Goal: Task Accomplishment & Management: Manage account settings

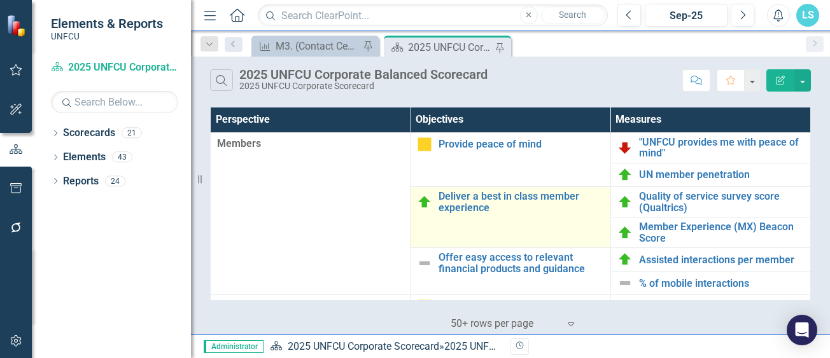
scroll to position [64, 0]
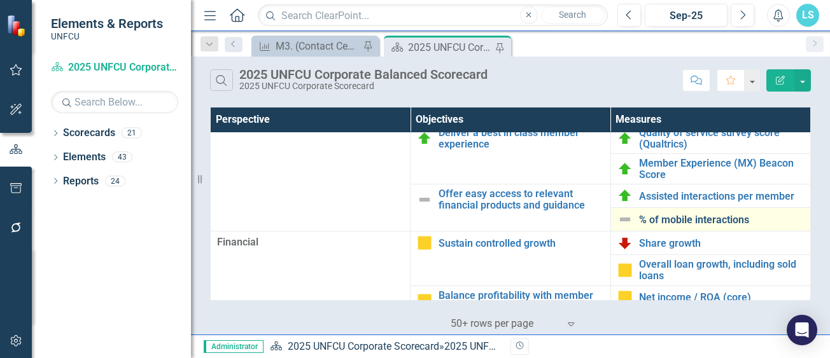
click at [693, 221] on link "% of mobile interactions" at bounding box center [721, 219] width 165 height 11
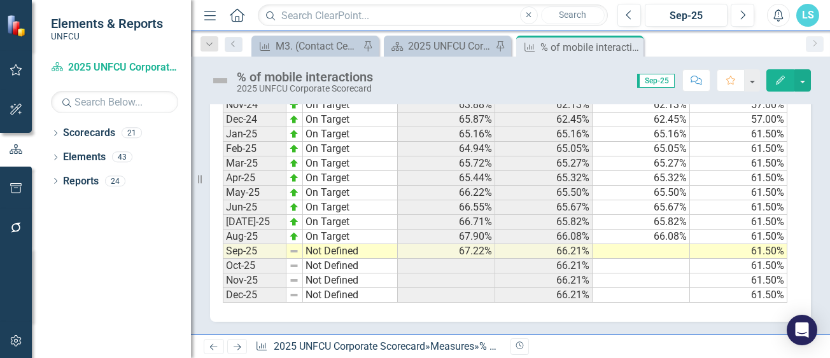
scroll to position [595, 0]
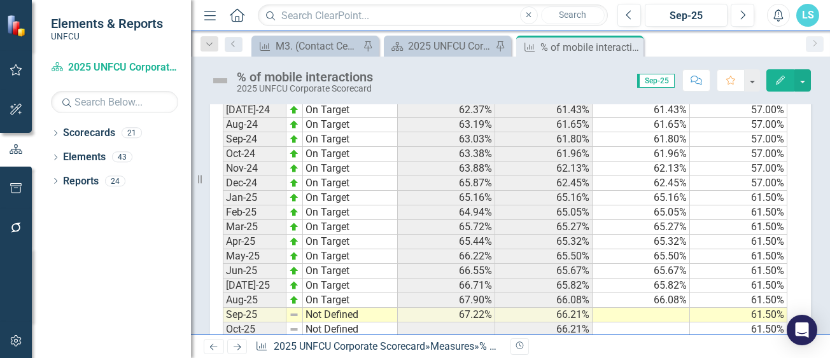
click at [682, 316] on td at bounding box center [640, 315] width 97 height 15
click at [682, 316] on textarea at bounding box center [641, 315] width 98 height 15
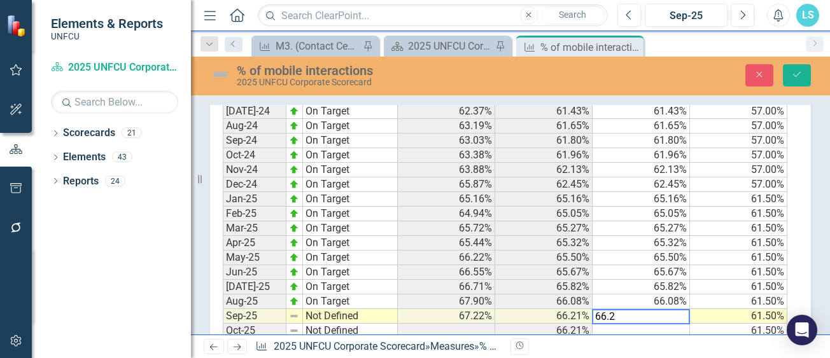
type textarea "66.21"
click at [804, 80] on button "Save" at bounding box center [797, 75] width 28 height 22
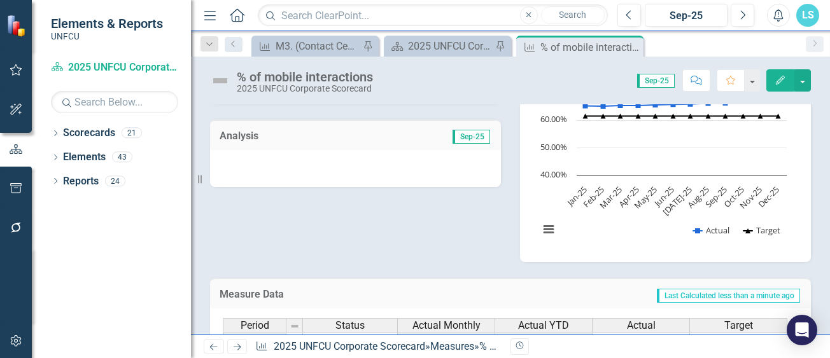
scroll to position [0, 0]
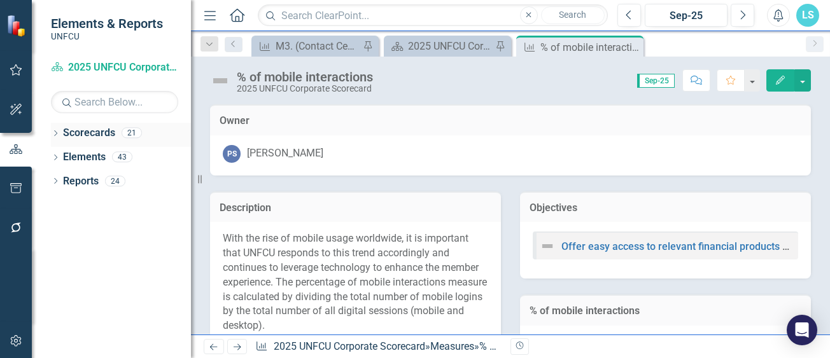
click at [105, 136] on link "Scorecards" at bounding box center [89, 133] width 52 height 15
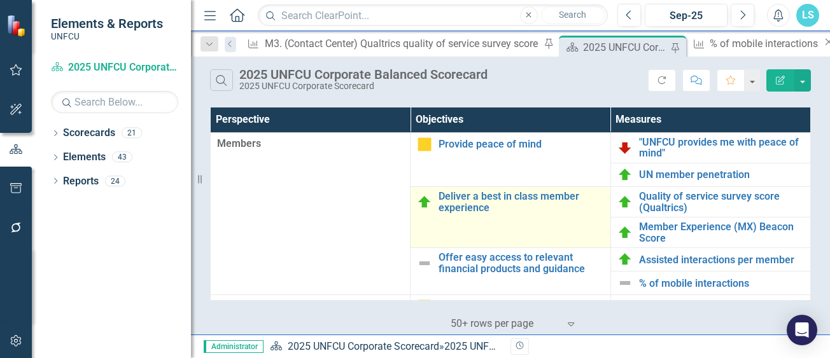
scroll to position [64, 0]
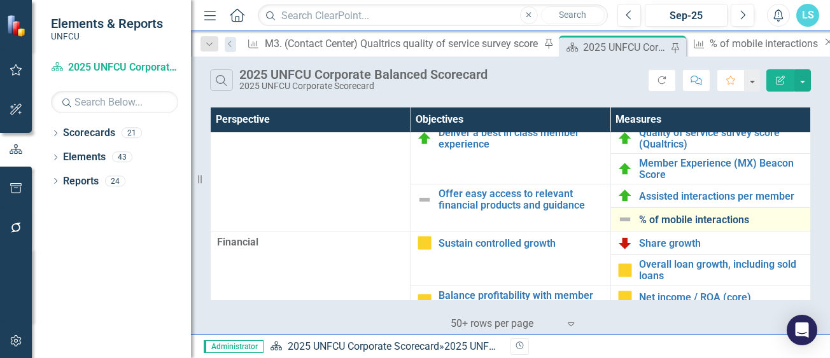
click at [680, 217] on link "% of mobile interactions" at bounding box center [721, 219] width 165 height 11
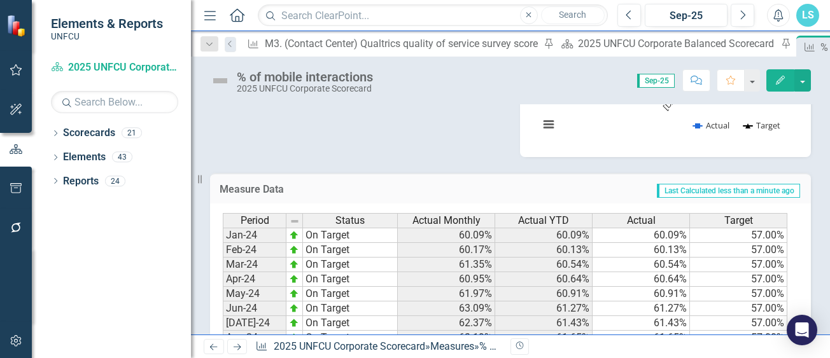
scroll to position [636, 0]
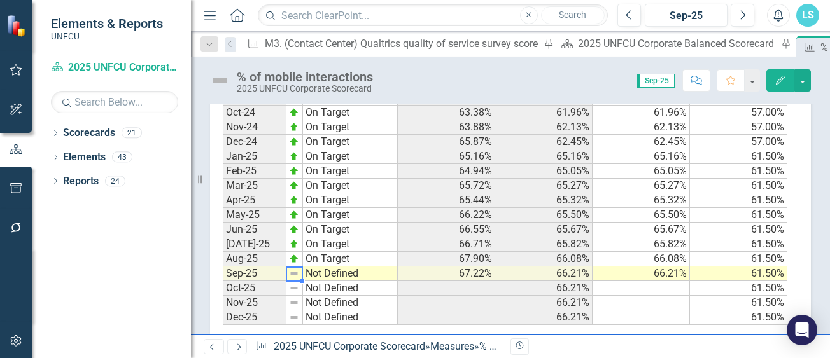
click at [292, 277] on img at bounding box center [294, 273] width 10 height 10
click at [294, 275] on img at bounding box center [294, 273] width 10 height 10
click at [295, 275] on img at bounding box center [294, 273] width 10 height 10
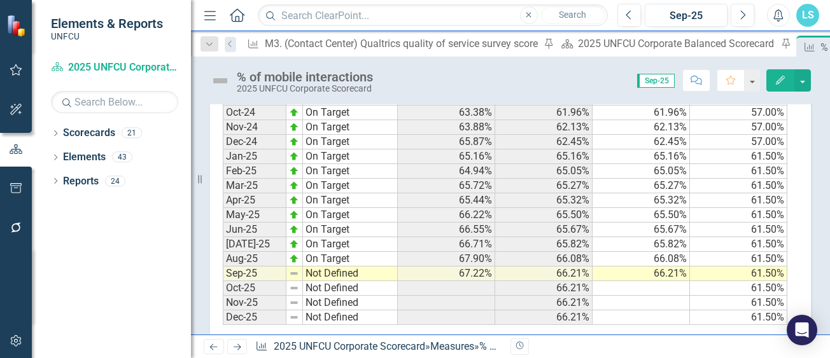
click at [781, 77] on icon "Edit" at bounding box center [779, 80] width 11 height 9
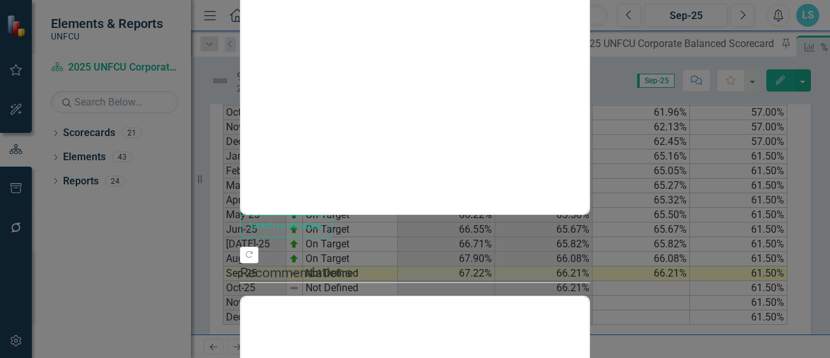
drag, startPoint x: 282, startPoint y: 65, endPoint x: 298, endPoint y: 71, distance: 17.1
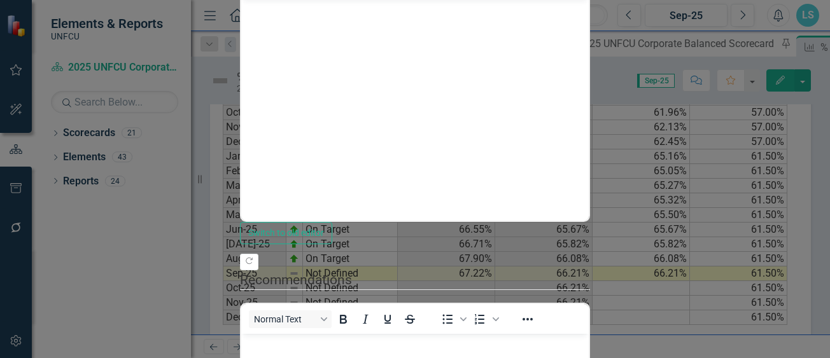
scroll to position [0, 0]
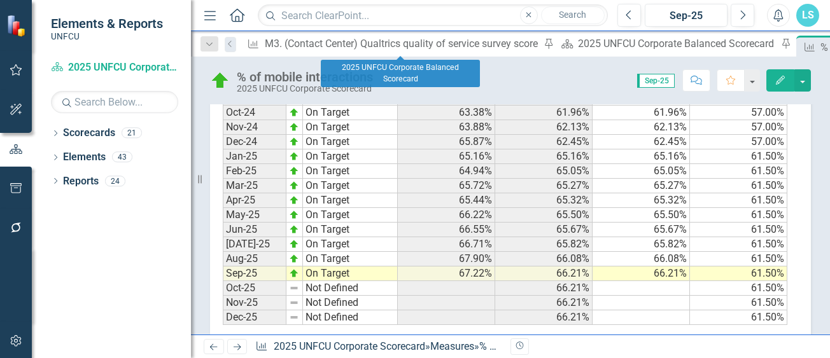
click at [556, 36] on div "Scorecard 2025 UNFCU Corporate Balanced Scorecard Pin" at bounding box center [674, 44] width 237 height 16
click at [578, 43] on div "2025 UNFCU Corporate Balanced Scorecard" at bounding box center [677, 44] width 199 height 16
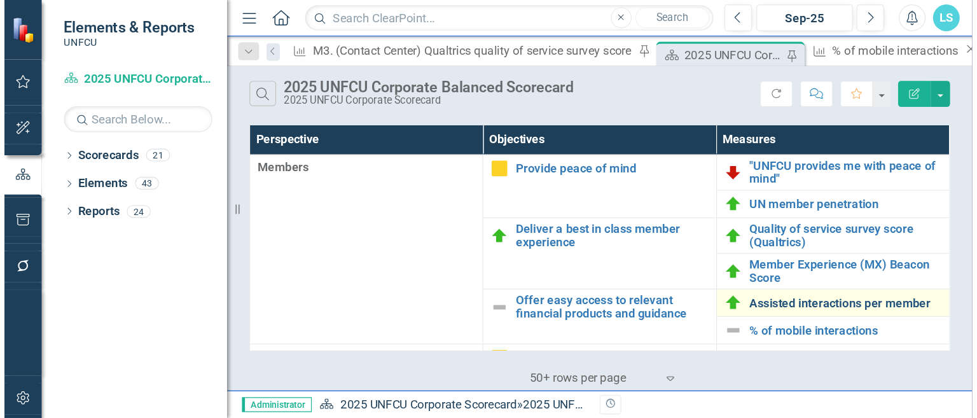
scroll to position [64, 0]
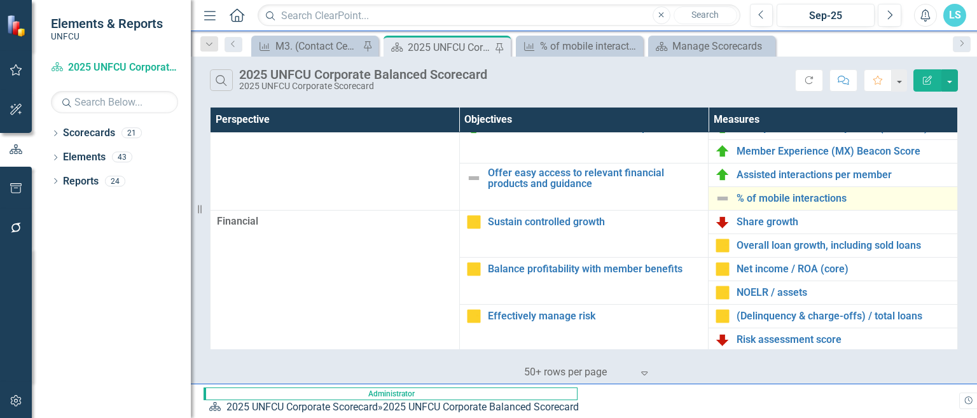
click at [718, 198] on img at bounding box center [722, 198] width 15 height 15
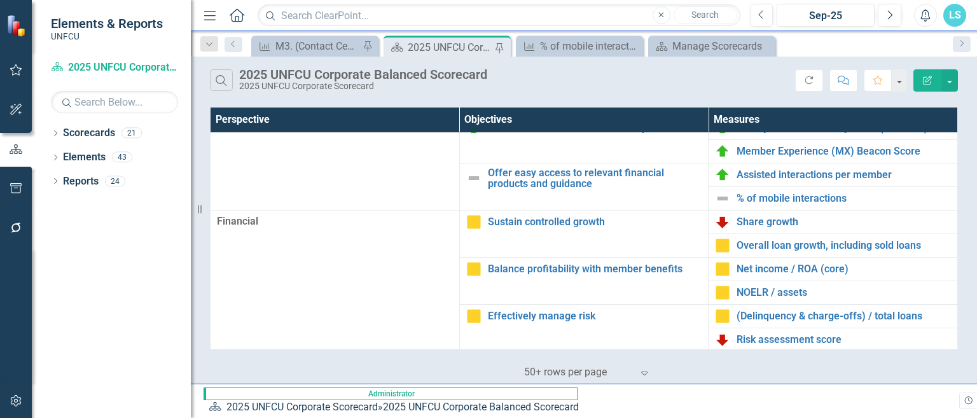
click at [829, 80] on icon "Edit Report" at bounding box center [927, 80] width 11 height 9
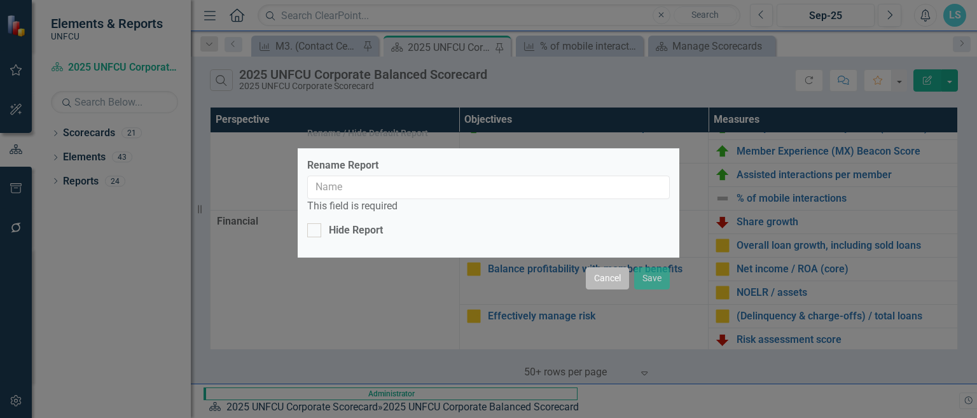
click at [612, 282] on button "Cancel" at bounding box center [607, 278] width 43 height 22
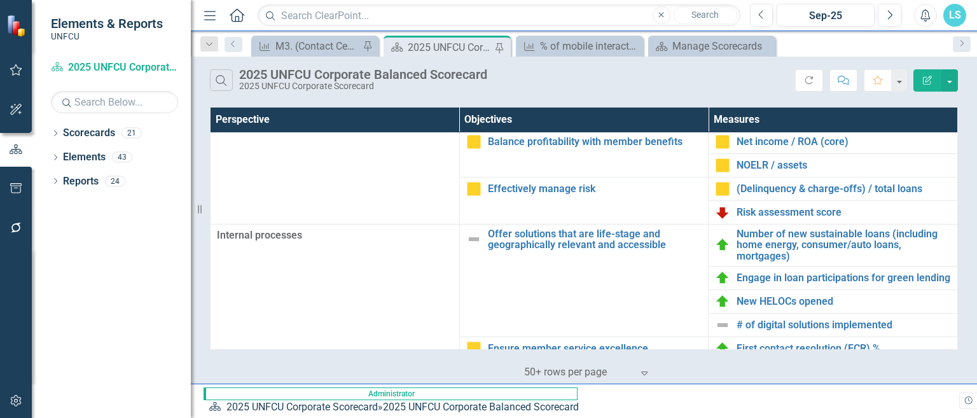
scroll to position [0, 0]
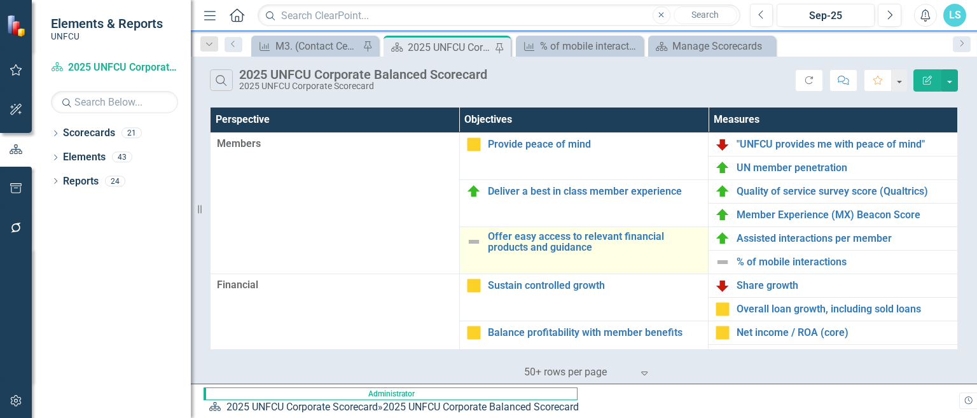
click at [483, 237] on div "Offer easy access to relevant financial products and guidance" at bounding box center [584, 242] width 236 height 22
click at [512, 247] on link "Offer easy access to relevant financial products and guidance" at bounding box center [595, 242] width 214 height 22
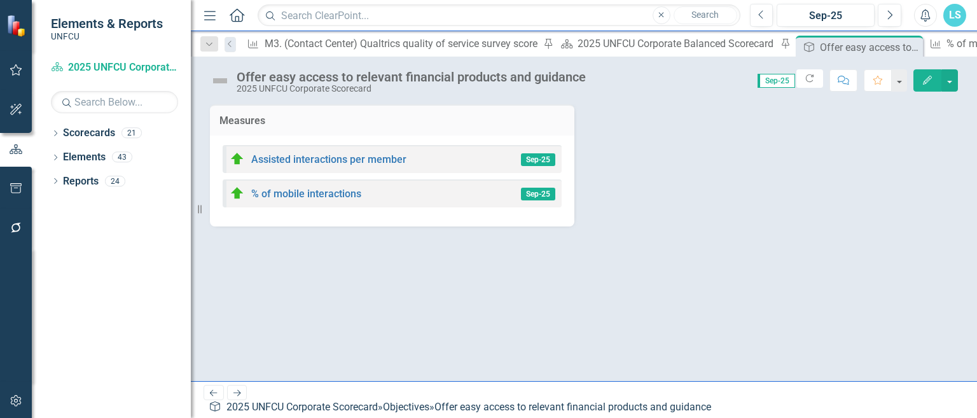
click at [215, 76] on img at bounding box center [220, 81] width 20 height 20
click at [216, 81] on img at bounding box center [220, 81] width 20 height 20
click at [217, 81] on img at bounding box center [220, 81] width 20 height 20
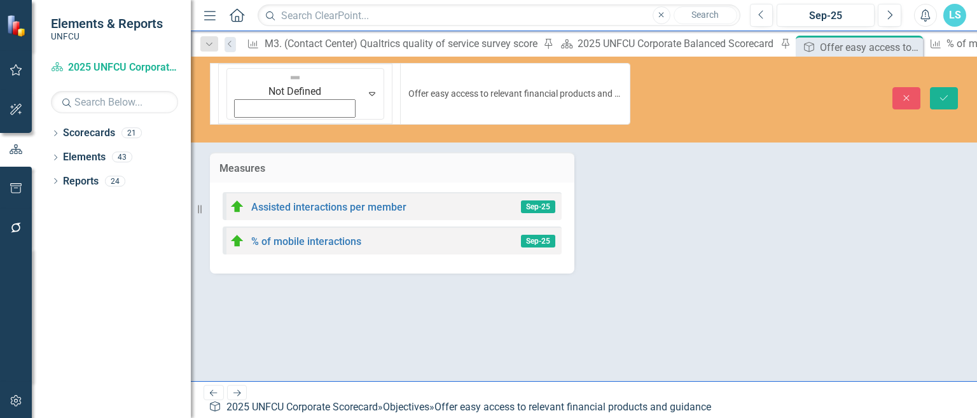
click at [204, 69] on div "Not Defined Expand Offer easy access to relevant financial products and guidance" at bounding box center [420, 98] width 440 height 71
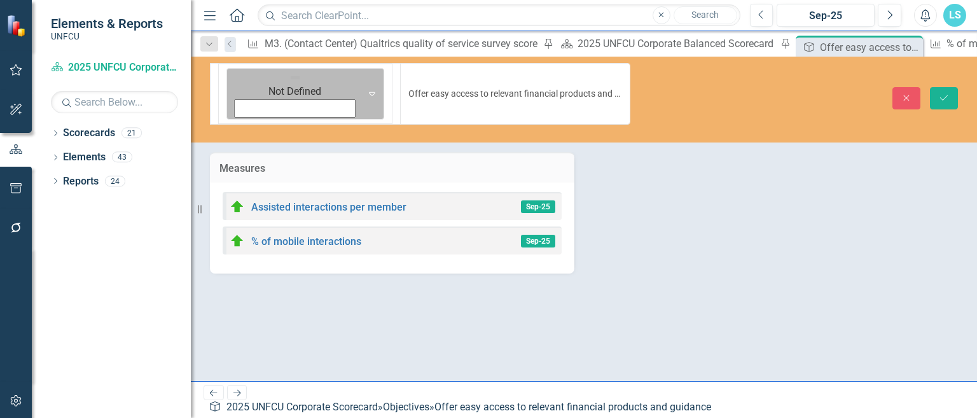
click at [289, 78] on img at bounding box center [295, 77] width 13 height 13
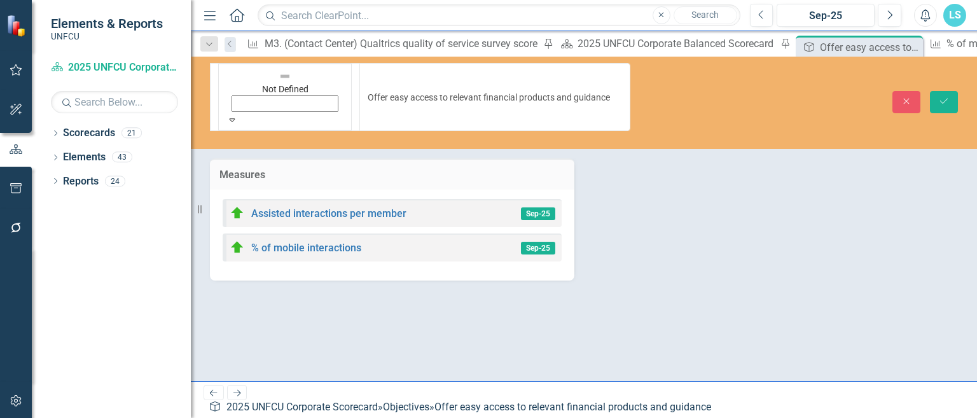
click at [829, 91] on button "Save" at bounding box center [944, 102] width 28 height 22
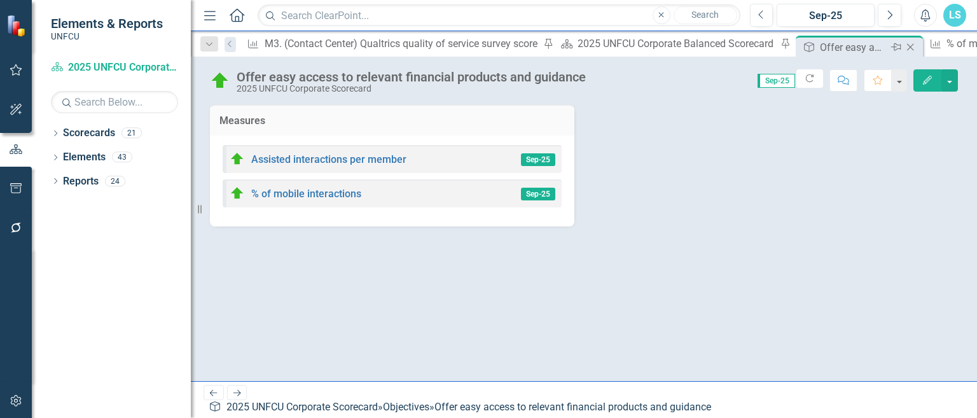
click at [820, 49] on div "Offer easy access to relevant financial products and guidance" at bounding box center [854, 47] width 68 height 16
click at [829, 177] on div "Measures Assisted interactions per member Sep-25 % of mobile interactions Sep-25" at bounding box center [583, 157] width 767 height 138
drag, startPoint x: 540, startPoint y: 50, endPoint x: 573, endPoint y: 37, distance: 35.7
click at [820, 50] on div "Offer easy access to relevant financial products and guidance" at bounding box center [854, 47] width 68 height 16
click at [829, 48] on icon "Close" at bounding box center [910, 47] width 13 height 10
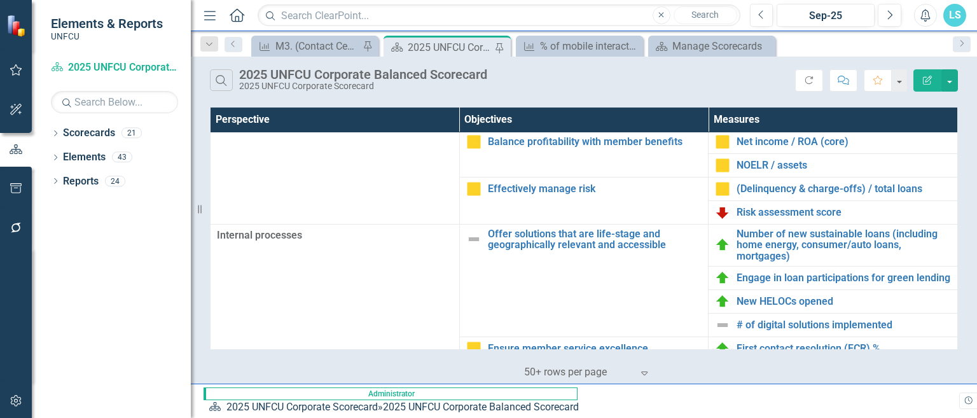
scroll to position [254, 0]
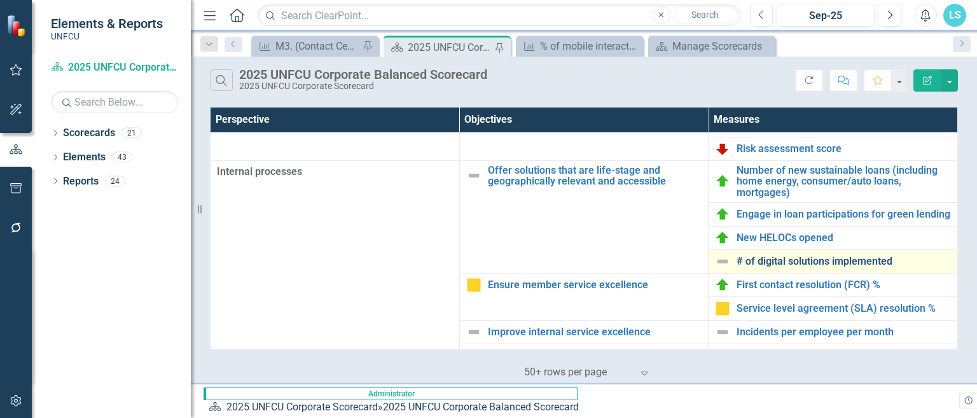
click at [780, 267] on link "# of digital solutions implemented" at bounding box center [844, 261] width 214 height 11
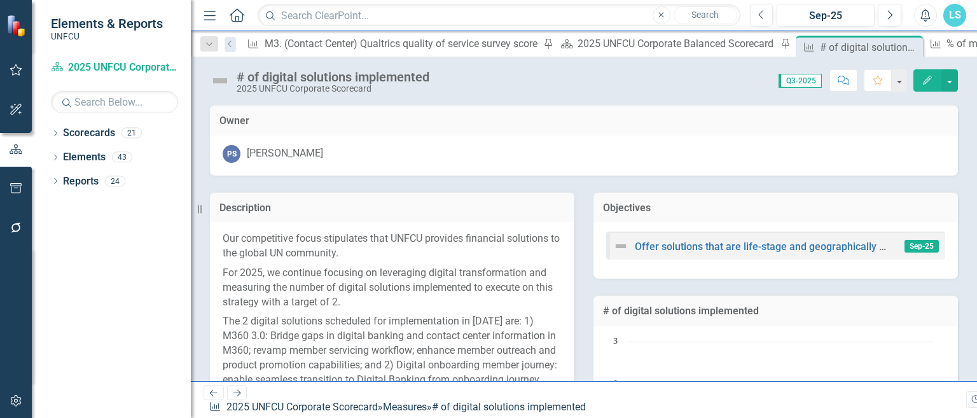
scroll to position [423, 0]
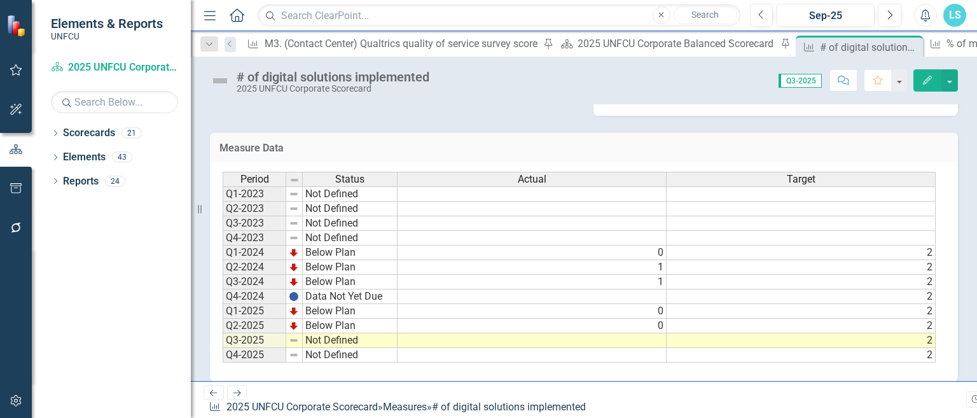
click at [829, 141] on td "Measure Data" at bounding box center [583, 149] width 729 height 17
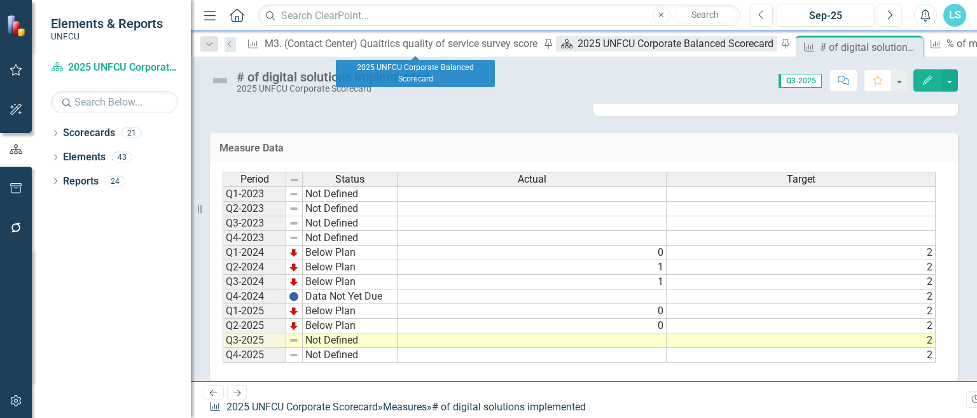
click at [556, 52] on div "Scorecard 2025 UNFCU Corporate Balanced Scorecard Pin" at bounding box center [674, 44] width 237 height 16
click at [578, 48] on div "2025 UNFCU Corporate Balanced Scorecard" at bounding box center [677, 44] width 199 height 16
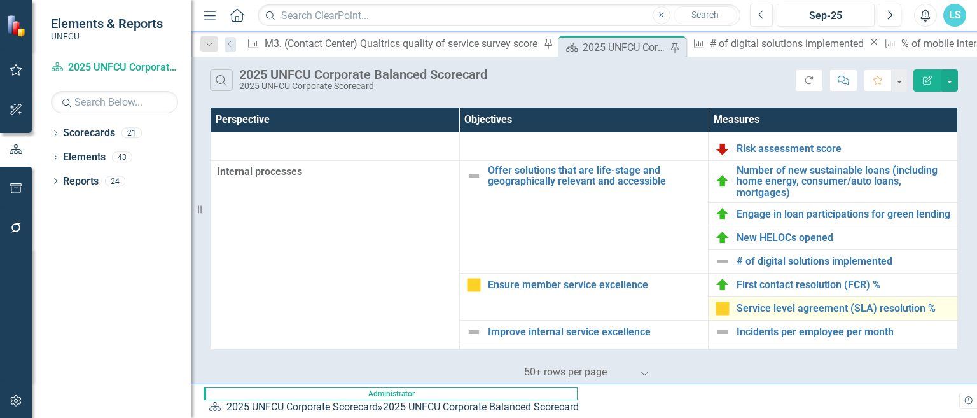
scroll to position [318, 0]
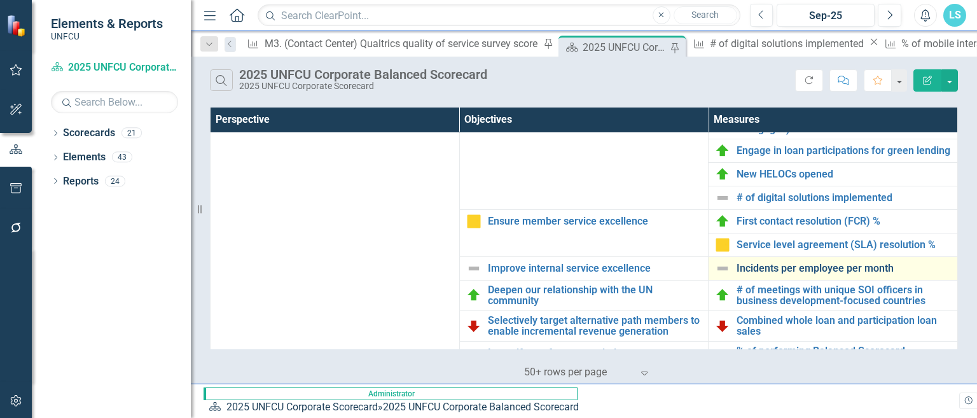
click at [804, 274] on link "Incidents per employee per month" at bounding box center [844, 268] width 214 height 11
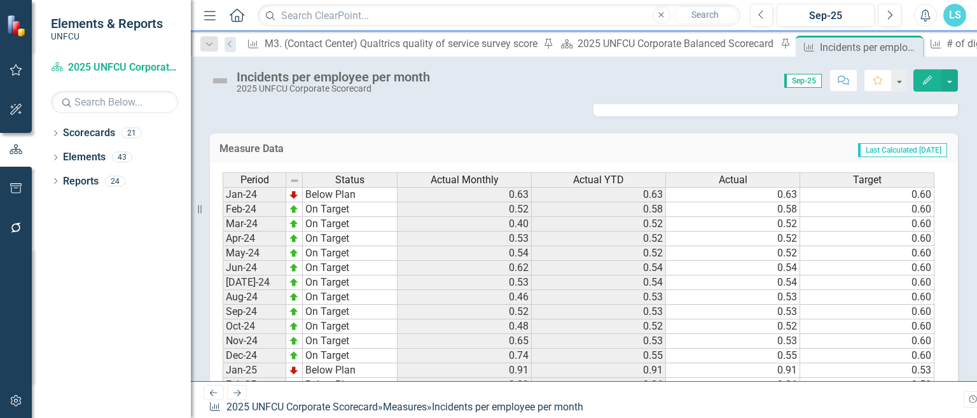
scroll to position [599, 0]
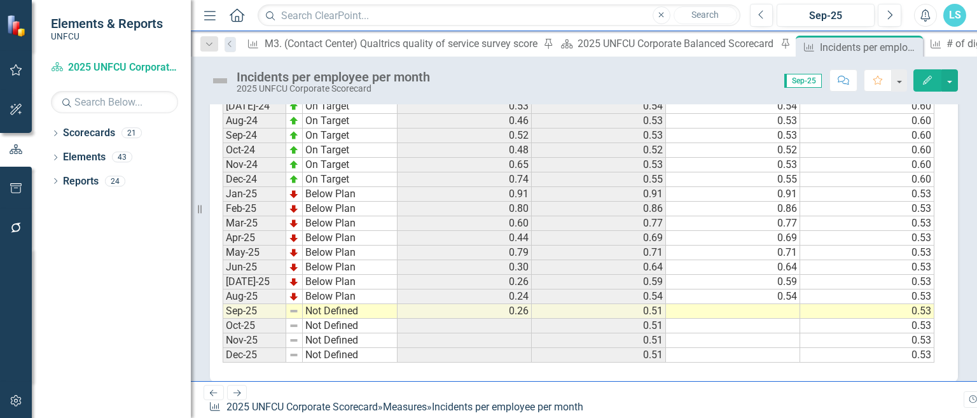
click at [779, 314] on td at bounding box center [733, 311] width 134 height 15
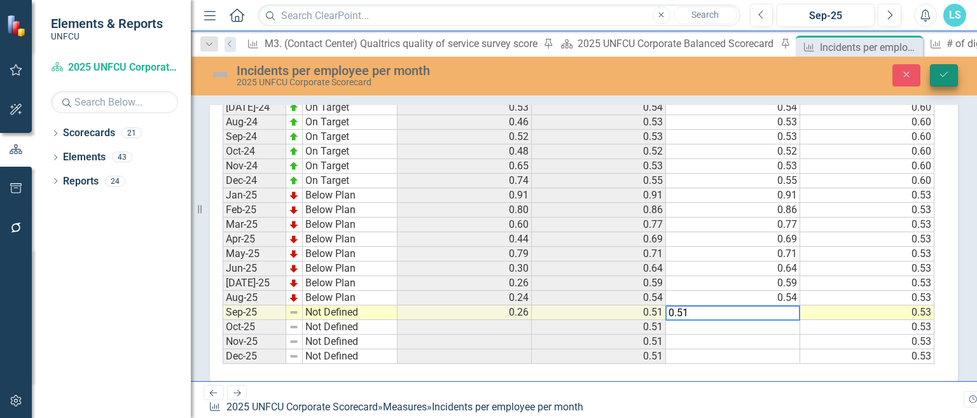
type textarea "0.51"
click at [829, 71] on icon "Save" at bounding box center [943, 74] width 11 height 9
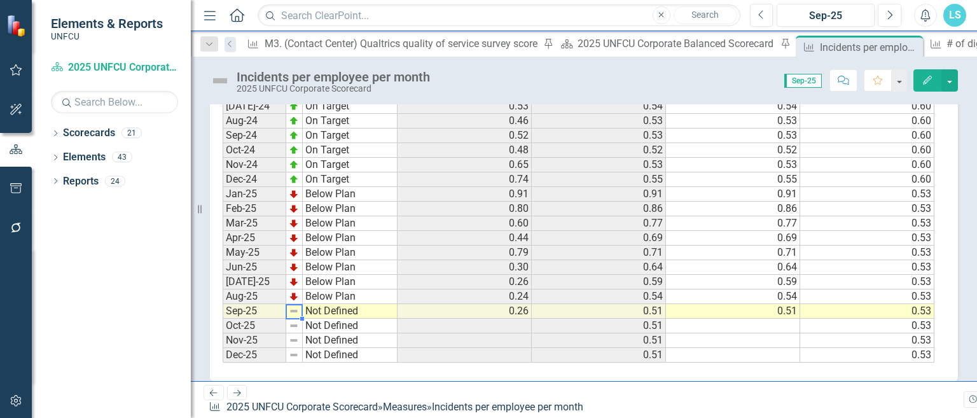
click at [296, 310] on img at bounding box center [294, 311] width 10 height 10
click at [293, 311] on img at bounding box center [294, 311] width 10 height 10
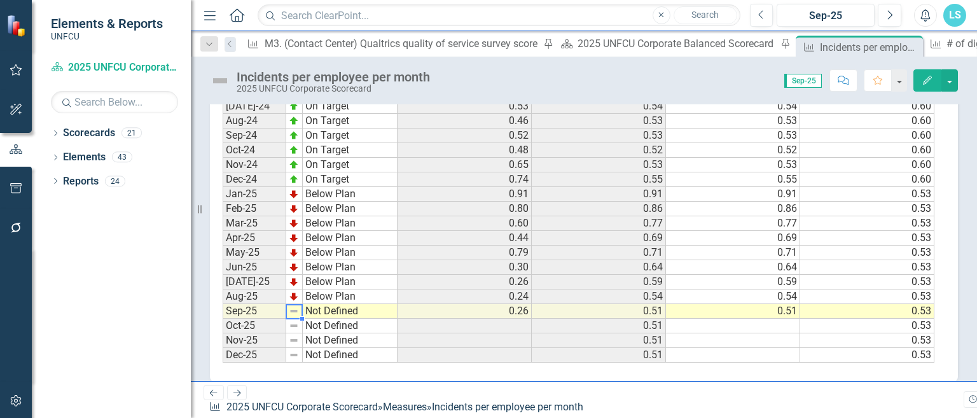
click at [293, 311] on img at bounding box center [294, 311] width 10 height 10
click at [829, 318] on div "Measure Data Last Calculated less than a minute ago Period Status Actual Monthl…" at bounding box center [583, 161] width 767 height 442
click at [295, 314] on img at bounding box center [294, 311] width 10 height 10
click at [296, 314] on img at bounding box center [294, 311] width 10 height 10
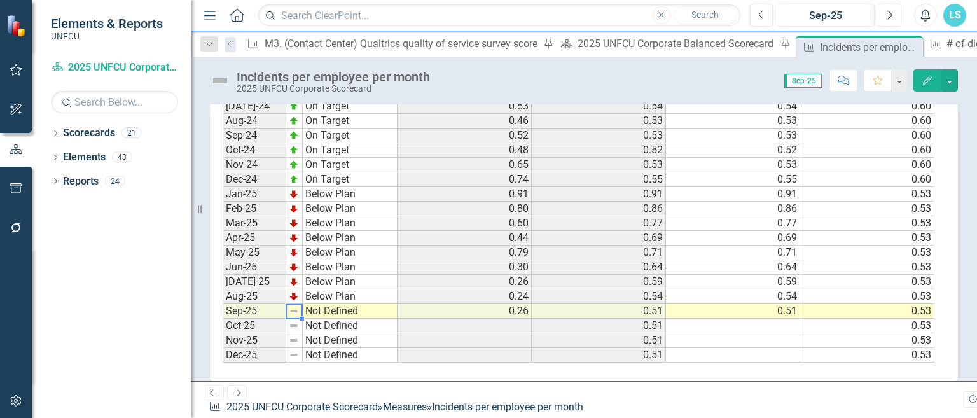
click at [297, 313] on img at bounding box center [294, 311] width 10 height 10
click at [829, 80] on icon "button" at bounding box center [927, 80] width 9 height 9
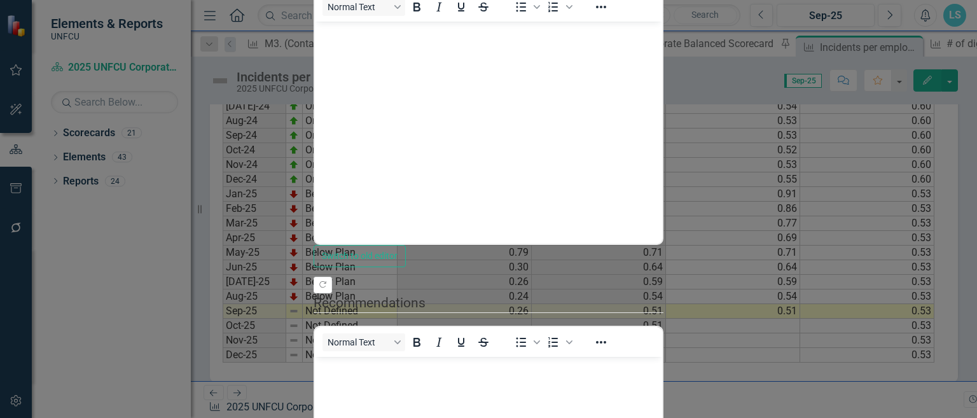
scroll to position [0, 0]
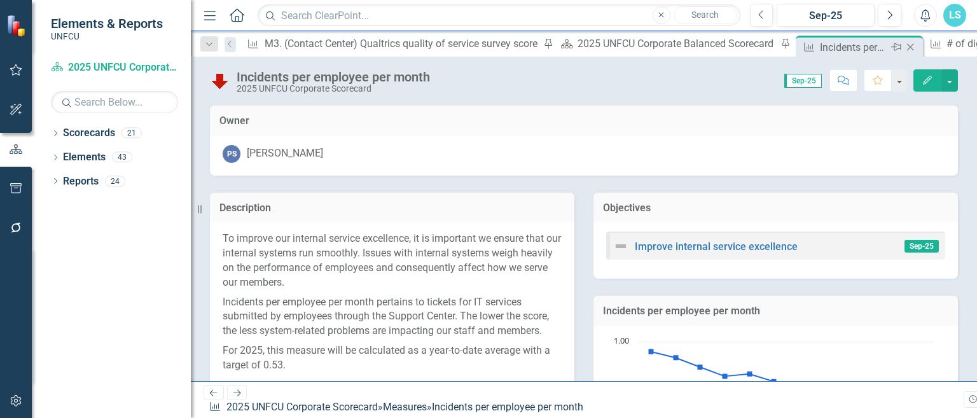
click at [829, 45] on icon "Close" at bounding box center [910, 47] width 13 height 10
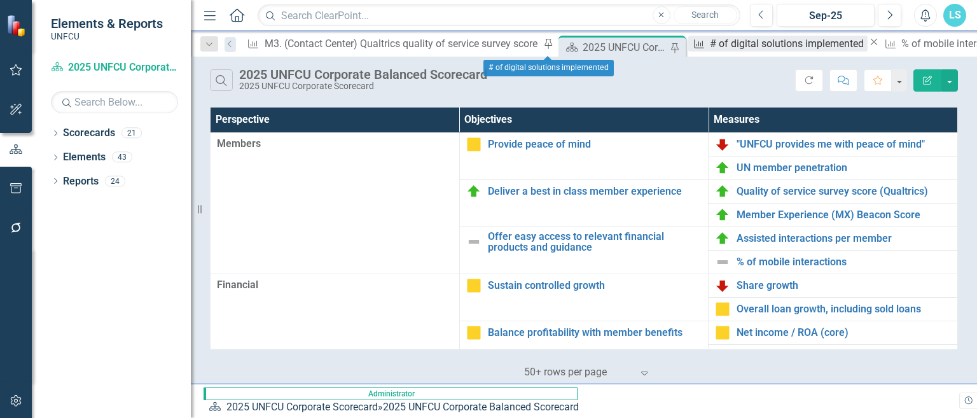
click at [710, 45] on div "# of digital solutions implemented" at bounding box center [789, 44] width 158 height 16
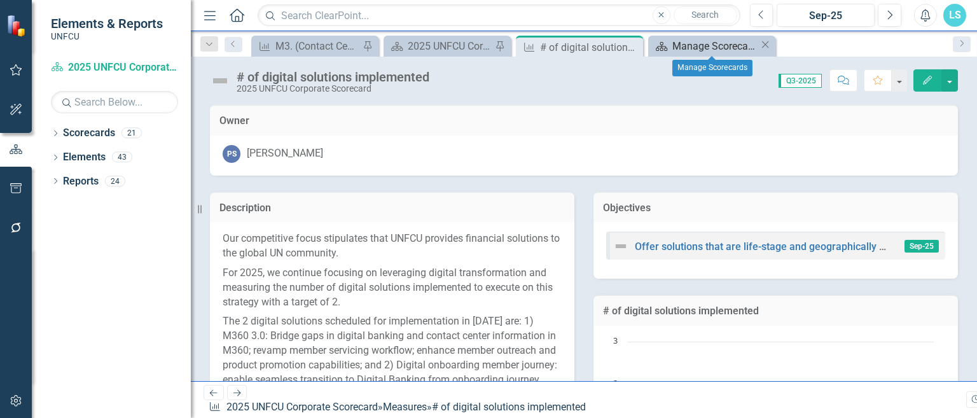
click at [751, 48] on div "Manage Scorecards" at bounding box center [715, 46] width 87 height 16
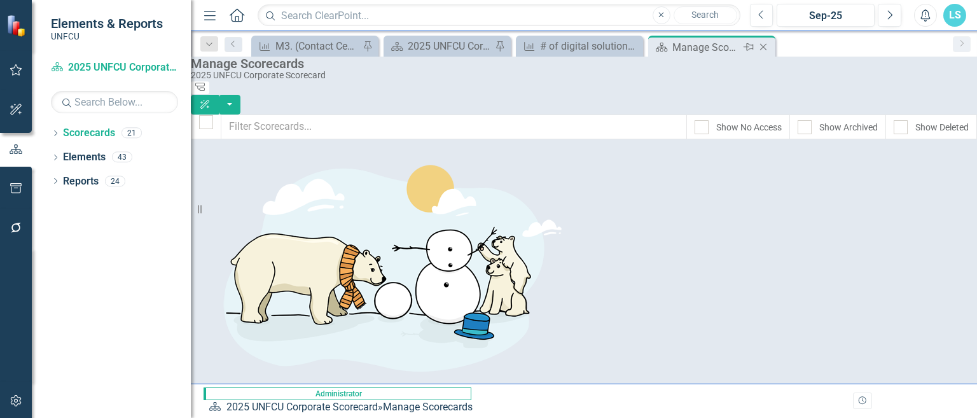
click at [775, 50] on div "Scorecard Manage Scorecards Pin Close" at bounding box center [711, 46] width 127 height 21
click at [769, 45] on icon "Close" at bounding box center [763, 47] width 13 height 10
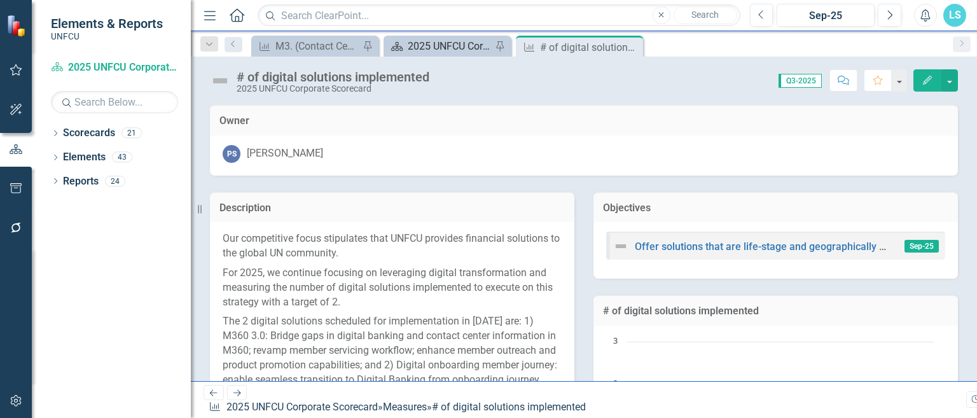
click at [410, 43] on div "2025 UNFCU Corporate Balanced Scorecard" at bounding box center [450, 46] width 84 height 16
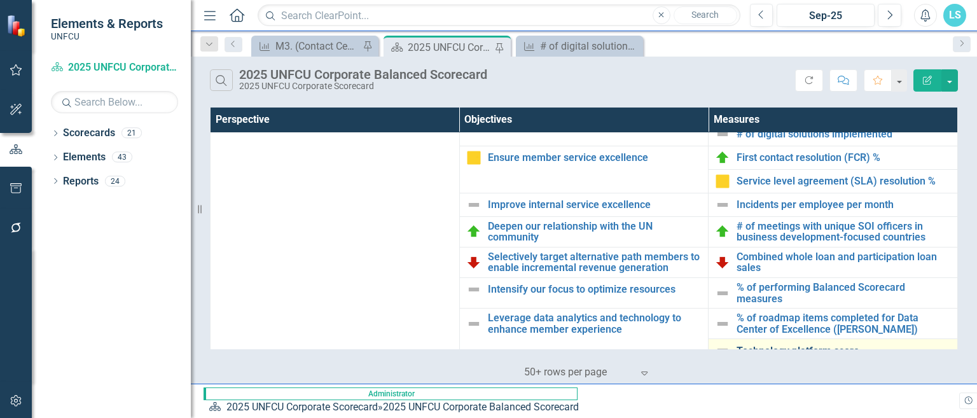
scroll to position [445, 0]
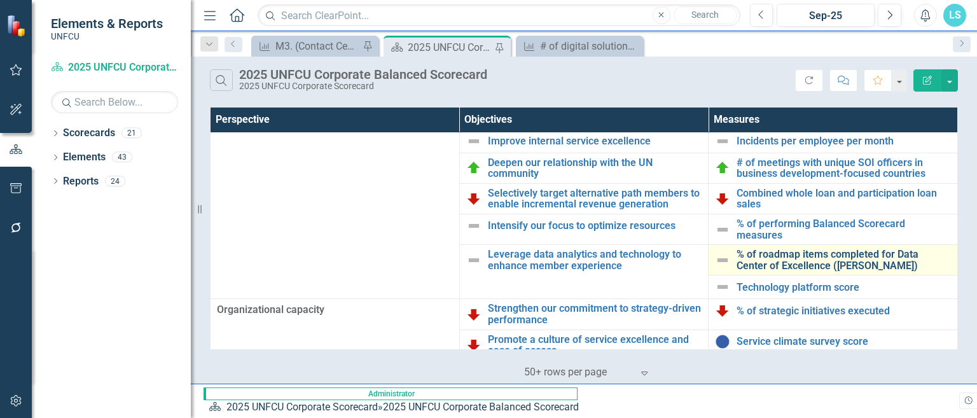
click at [804, 269] on link "% of roadmap items completed for Data Center of Excellence ([PERSON_NAME])" at bounding box center [844, 260] width 214 height 22
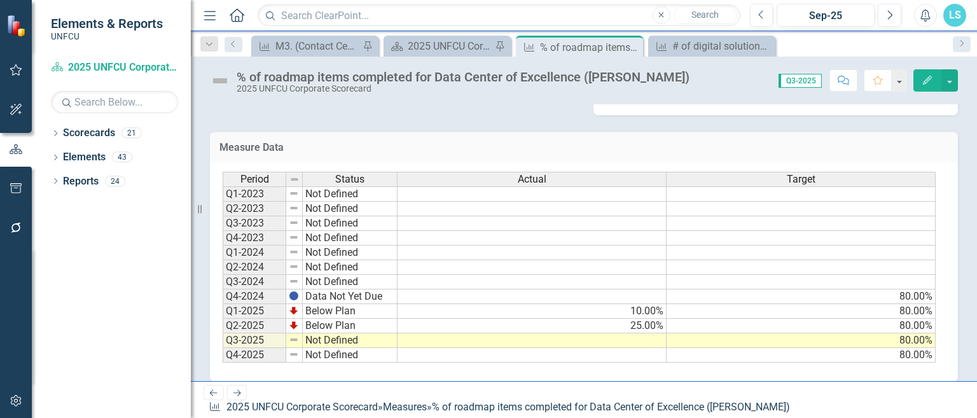
scroll to position [137, 0]
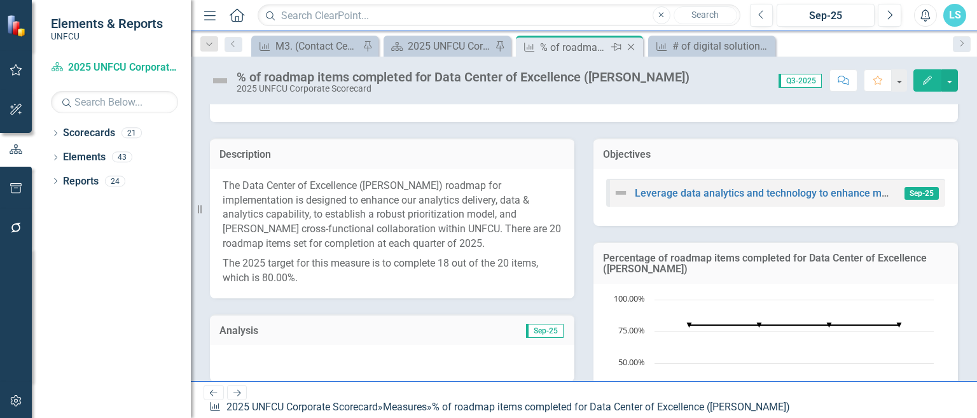
click at [595, 38] on div "Measure % of roadmap items completed for Data Center of Excellence ([PERSON_NAM…" at bounding box center [579, 46] width 127 height 21
click at [714, 53] on div "# of digital solutions implemented" at bounding box center [715, 46] width 87 height 16
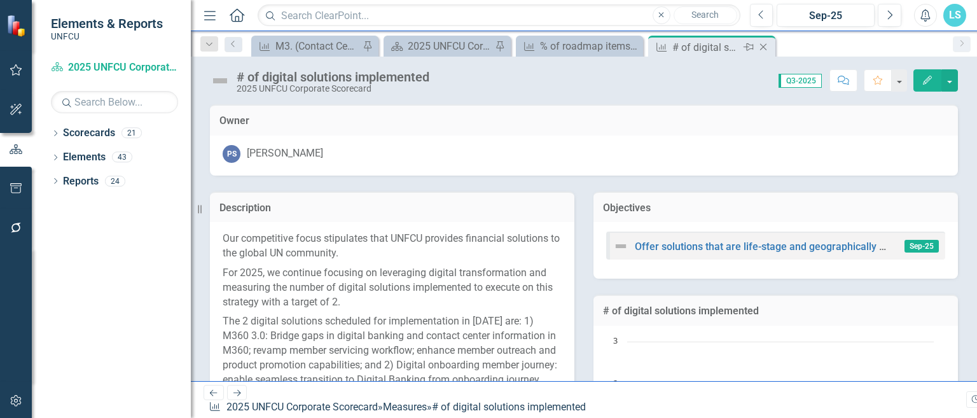
click at [763, 43] on icon "Close" at bounding box center [763, 47] width 13 height 10
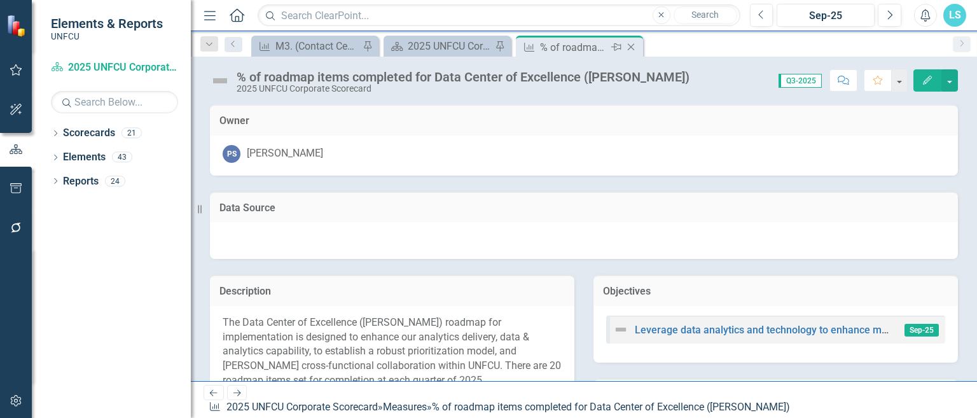
click at [634, 48] on icon "Close" at bounding box center [631, 47] width 13 height 10
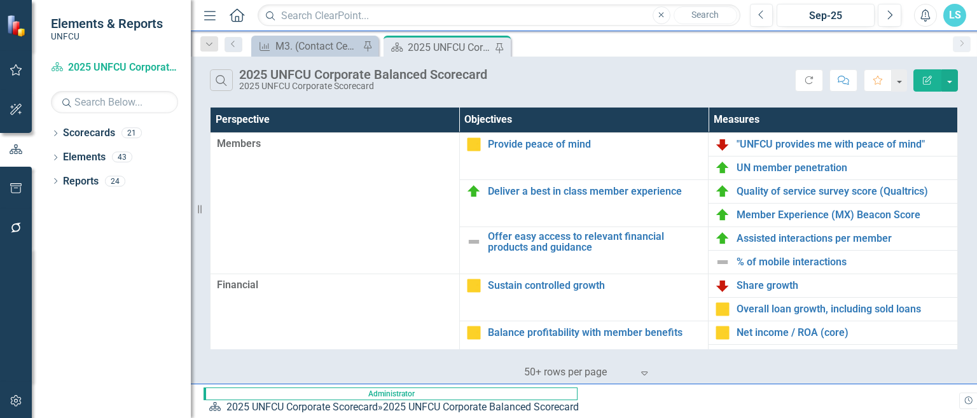
click at [450, 49] on div "2025 UNFCU Corporate Balanced Scorecard" at bounding box center [450, 47] width 84 height 16
click at [419, 46] on div "2025 UNFCU Corporate Balanced Scorecard" at bounding box center [450, 47] width 84 height 16
drag, startPoint x: 419, startPoint y: 46, endPoint x: 329, endPoint y: 43, distance: 90.4
click at [329, 43] on div "M3. (Contact Center) Qualtrics quality of service survey score" at bounding box center [317, 46] width 84 height 16
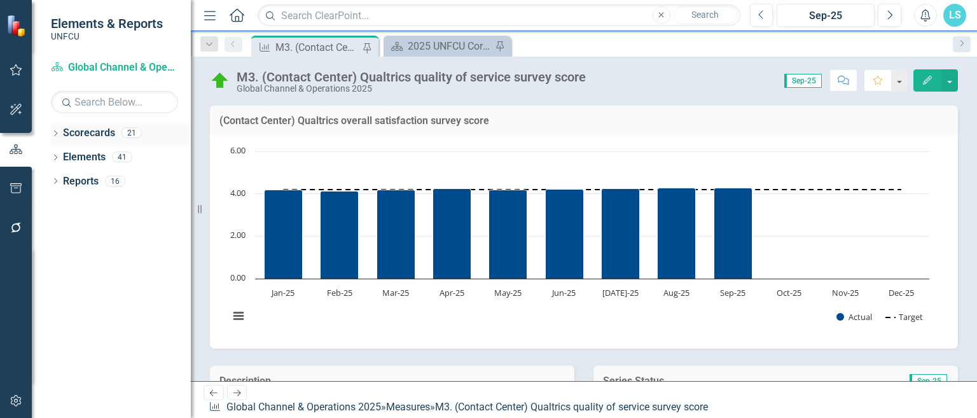
click at [53, 131] on icon "Dropdown" at bounding box center [55, 134] width 9 height 7
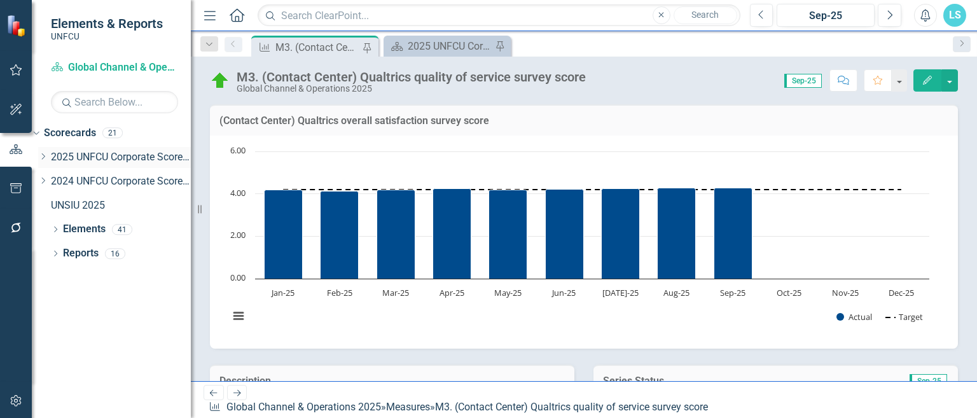
click at [107, 155] on link "2025 UNFCU Corporate Scorecard" at bounding box center [121, 157] width 140 height 15
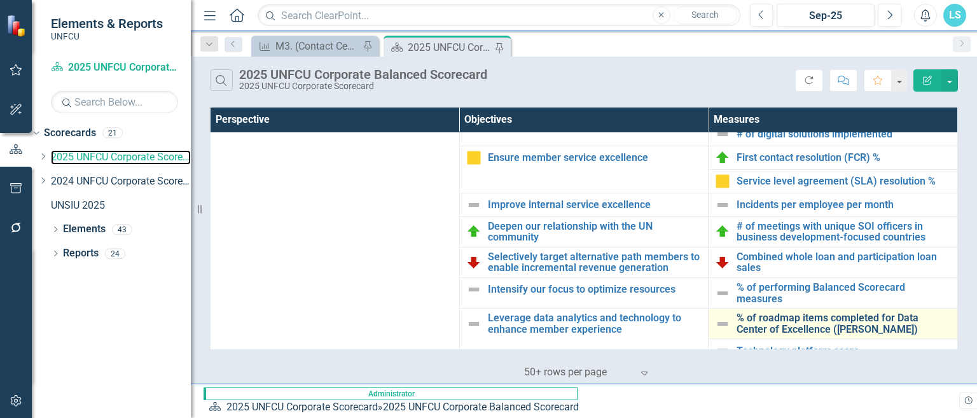
scroll to position [445, 0]
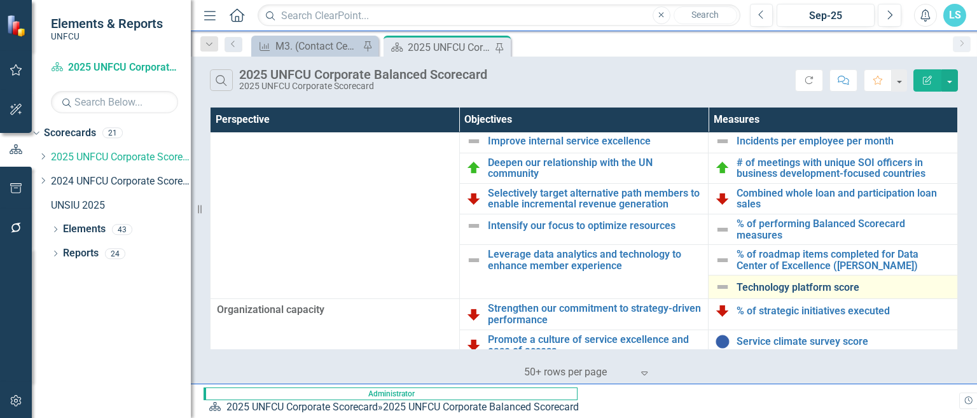
click at [762, 293] on link "Technology platform score" at bounding box center [844, 287] width 214 height 11
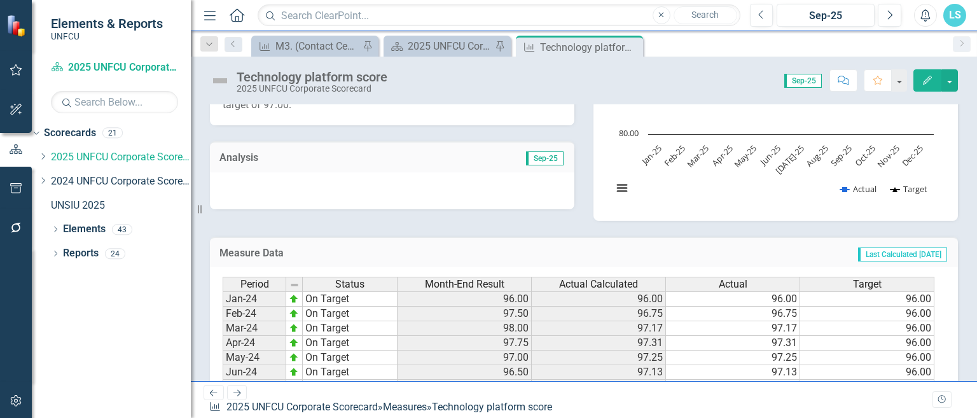
scroll to position [599, 0]
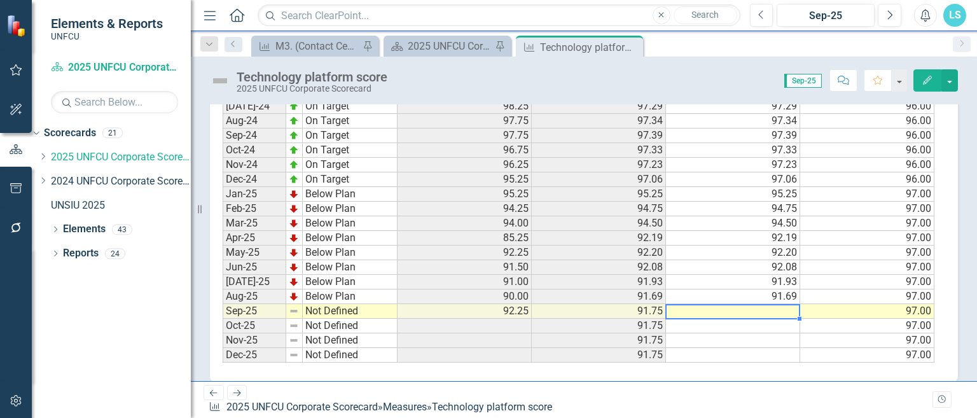
click at [787, 312] on td at bounding box center [733, 311] width 134 height 15
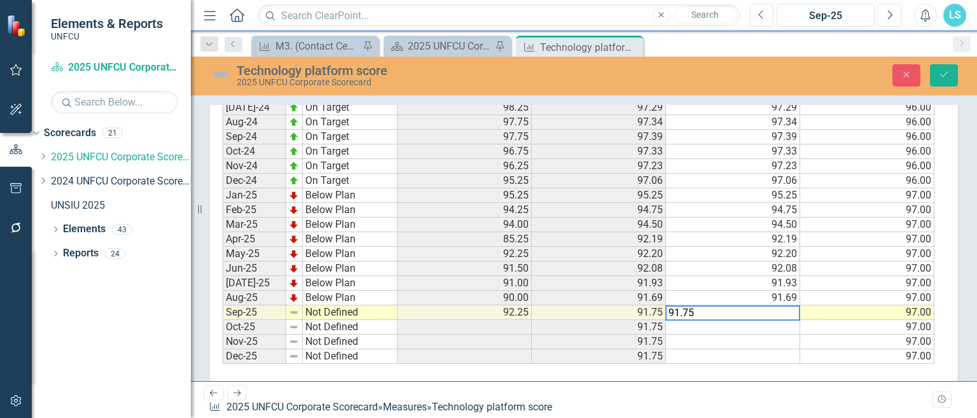
type textarea "91.75"
click at [296, 312] on img at bounding box center [294, 312] width 10 height 10
click at [758, 315] on td "91.75" at bounding box center [733, 312] width 134 height 15
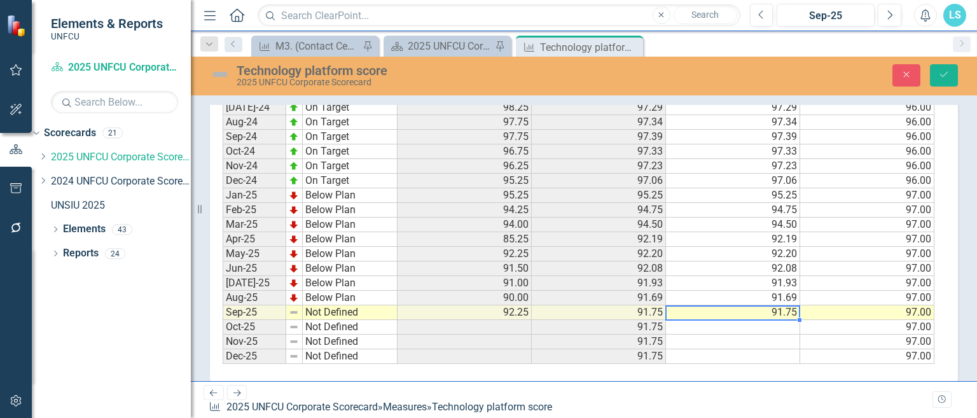
click at [758, 315] on textarea "91.75" at bounding box center [732, 312] width 135 height 15
click at [323, 316] on td "Not Defined" at bounding box center [350, 312] width 95 height 15
click at [336, 312] on td "Not Defined" at bounding box center [350, 312] width 95 height 15
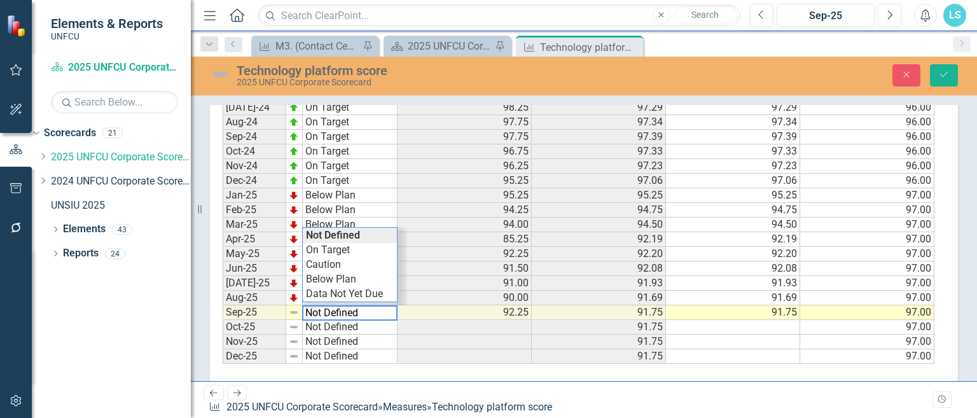
click at [336, 312] on textarea "Not Defined" at bounding box center [349, 312] width 95 height 15
click at [338, 249] on div "Period Status Month-End Result Actual Calculated Actual Target Jan-24 On Target…" at bounding box center [579, 180] width 713 height 367
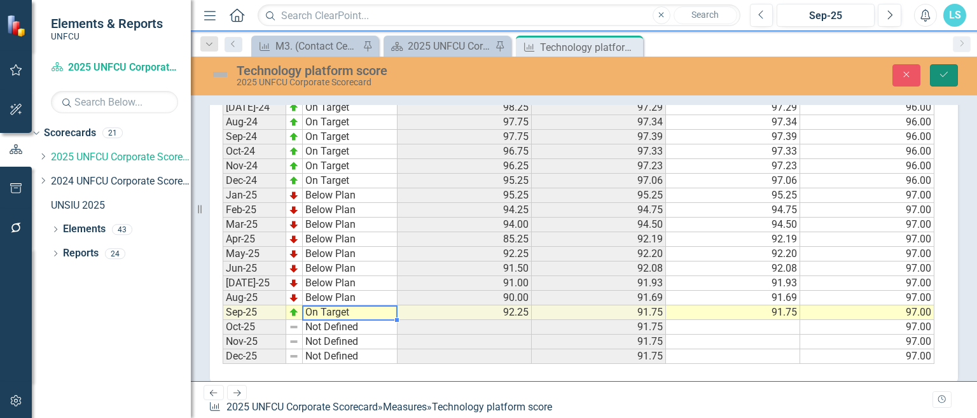
click at [829, 80] on button "Save" at bounding box center [944, 75] width 28 height 22
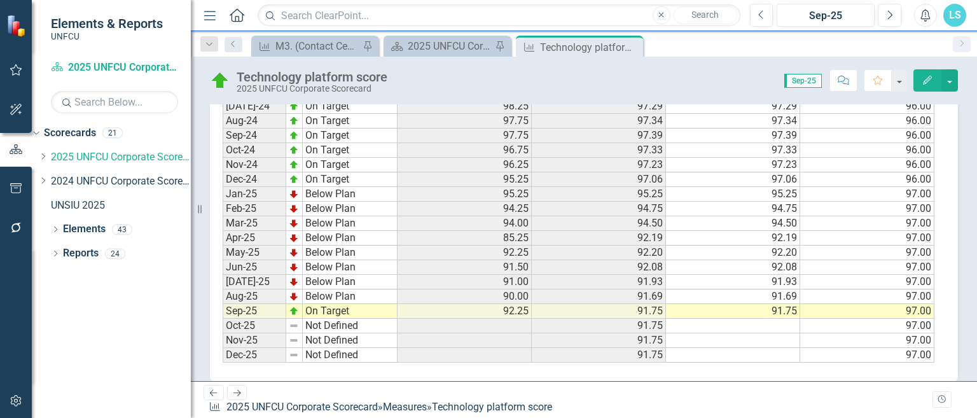
click at [330, 309] on td "On Target" at bounding box center [350, 311] width 95 height 15
click at [330, 310] on td "On Target" at bounding box center [350, 311] width 95 height 15
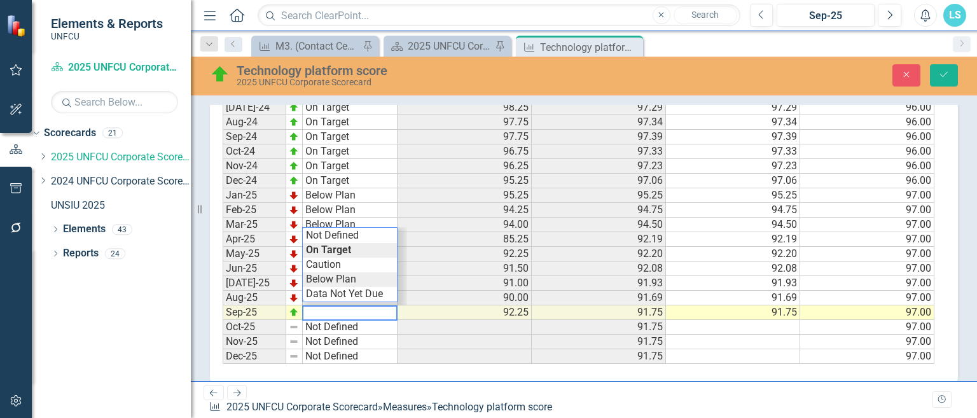
click at [349, 280] on div "Period Status Month-End Result Actual Calculated Actual Target Jan-24 On Target…" at bounding box center [579, 180] width 713 height 367
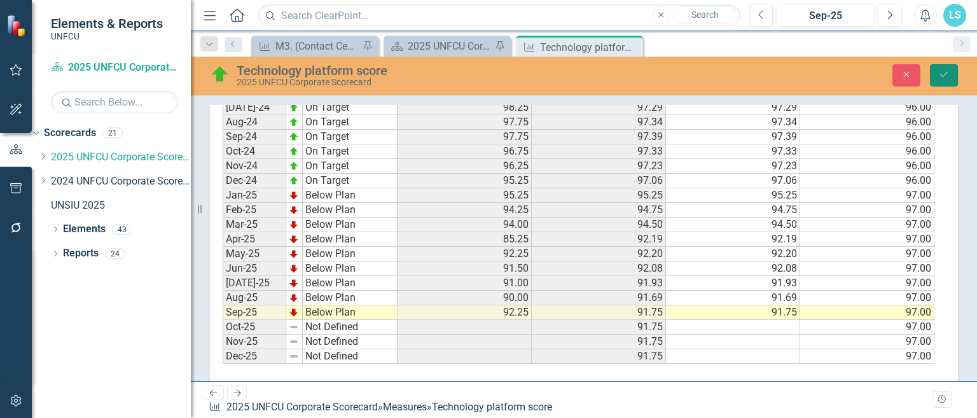
click at [829, 66] on button "Save" at bounding box center [944, 75] width 28 height 22
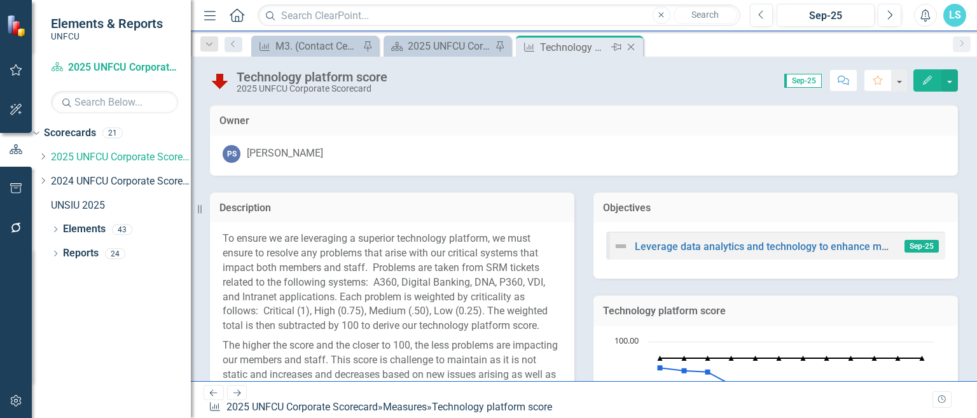
click at [632, 45] on icon "Close" at bounding box center [631, 47] width 13 height 10
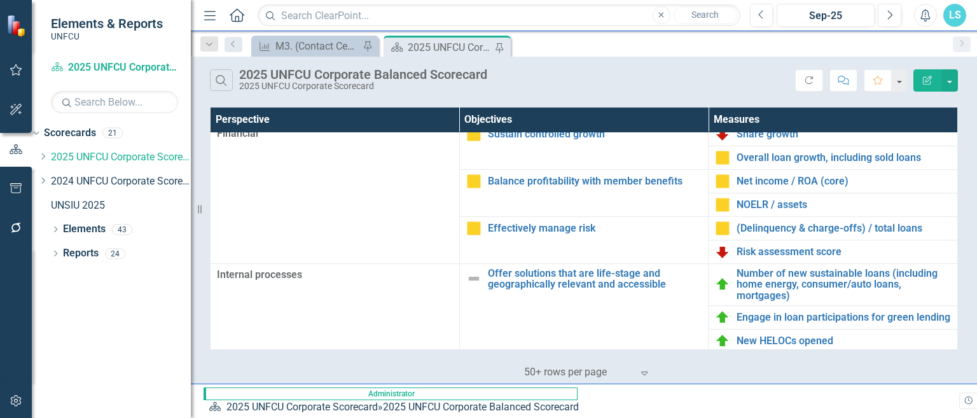
scroll to position [342, 0]
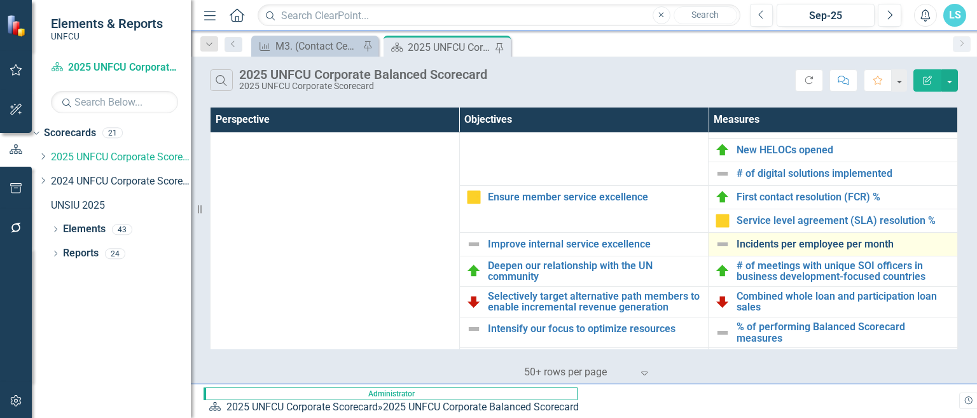
click at [790, 250] on link "Incidents per employee per month" at bounding box center [844, 244] width 214 height 11
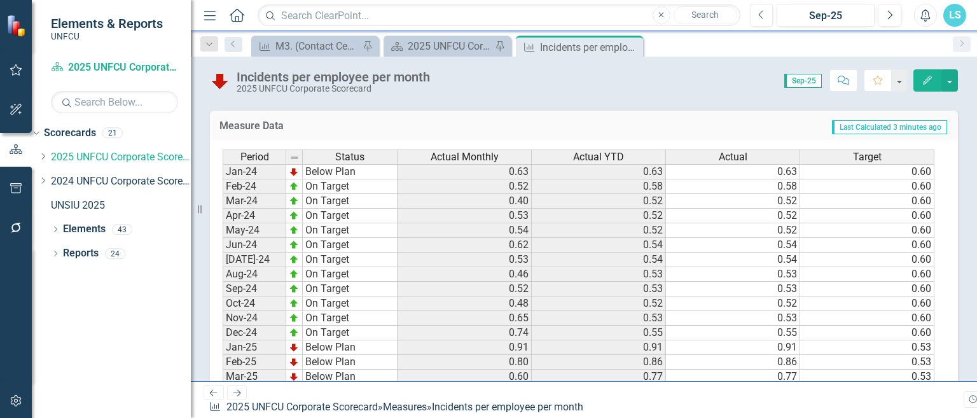
scroll to position [599, 0]
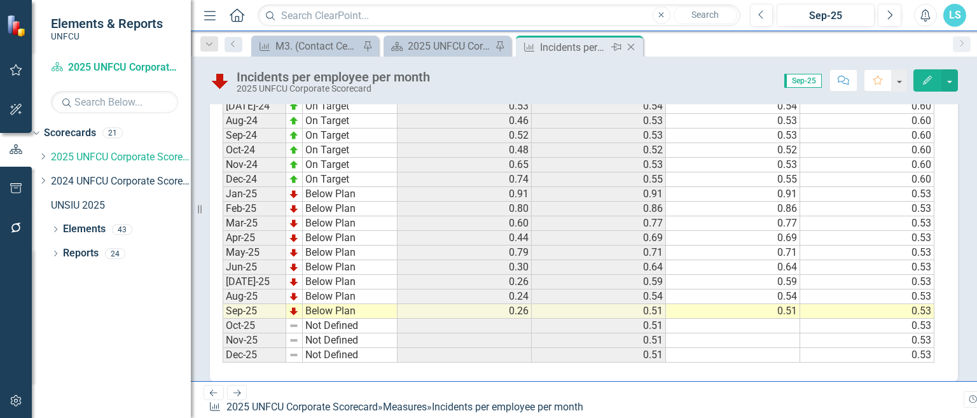
click at [632, 50] on icon "Close" at bounding box center [631, 47] width 13 height 10
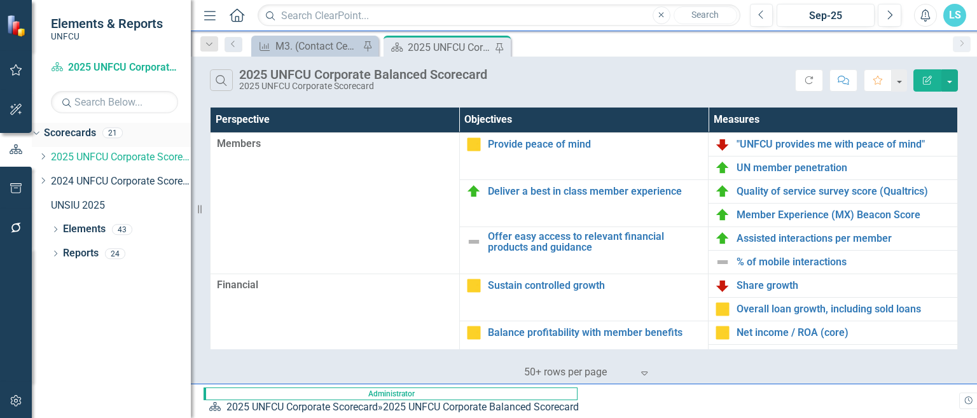
click at [60, 132] on div "Dropdown Scorecards 21" at bounding box center [111, 135] width 159 height 24
click at [13, 150] on icon "button" at bounding box center [16, 149] width 14 height 11
